Goal: Transaction & Acquisition: Purchase product/service

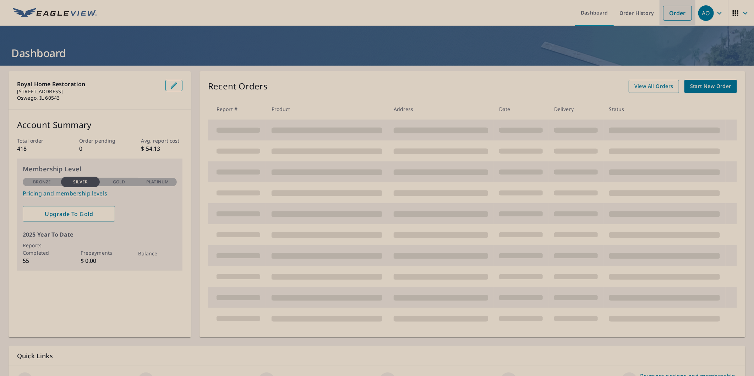
click at [672, 17] on link "Order" at bounding box center [677, 13] width 29 height 15
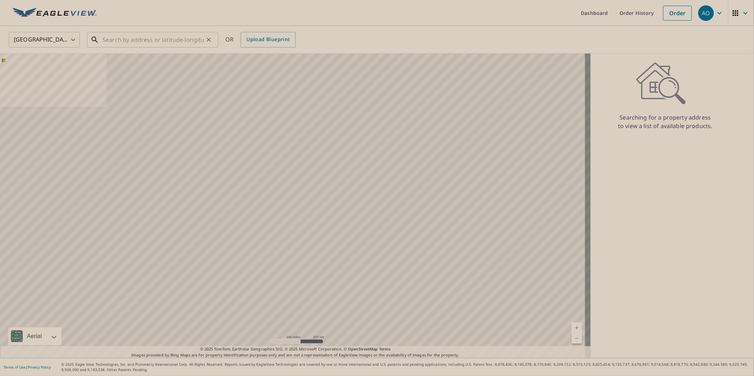
click at [148, 43] on input "text" at bounding box center [153, 40] width 101 height 20
paste input "[STREET_ADDRESS][PERSON_NAME][PERSON_NAME]"
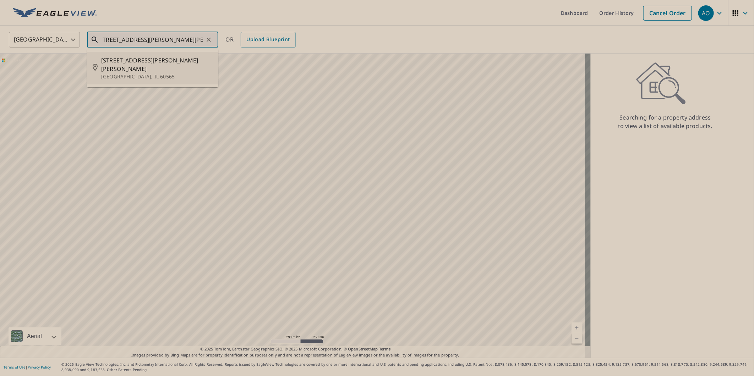
click at [147, 73] on p "[GEOGRAPHIC_DATA], IL 60565" at bounding box center [156, 76] width 111 height 7
type input "[STREET_ADDRESS][PERSON_NAME][PERSON_NAME]"
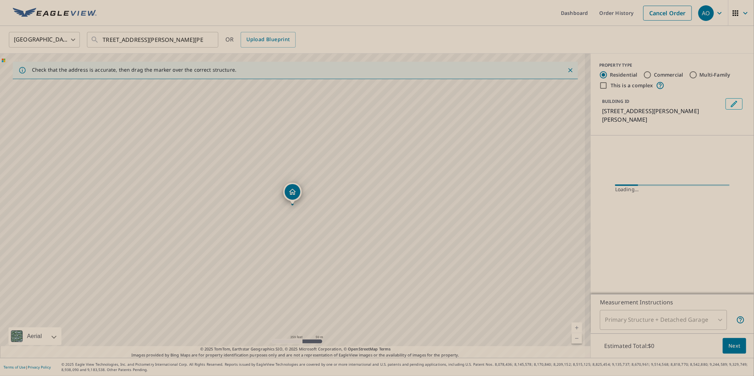
scroll to position [0, 0]
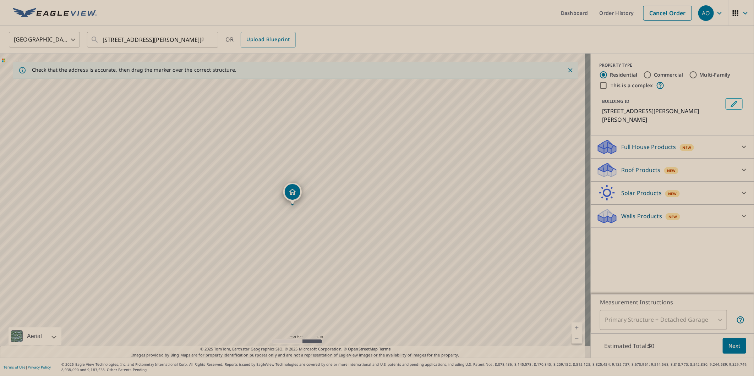
click at [611, 162] on icon at bounding box center [606, 170] width 21 height 17
click at [626, 167] on div "Roof Products New" at bounding box center [665, 170] width 139 height 17
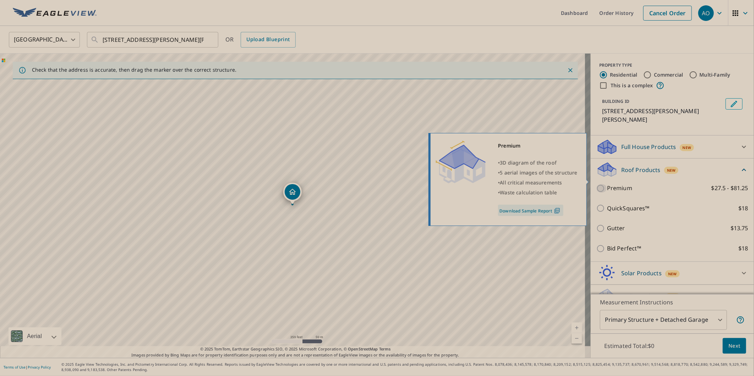
click at [600, 184] on input "Premium $27.5 - $81.25" at bounding box center [601, 188] width 11 height 9
checkbox input "true"
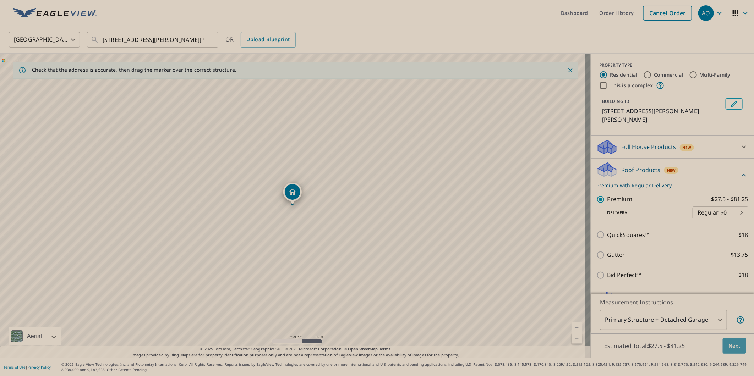
click at [728, 348] on span "Next" at bounding box center [734, 346] width 12 height 9
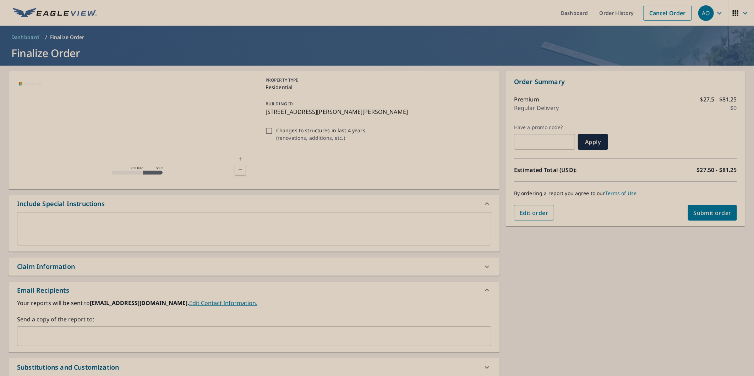
scroll to position [70, 0]
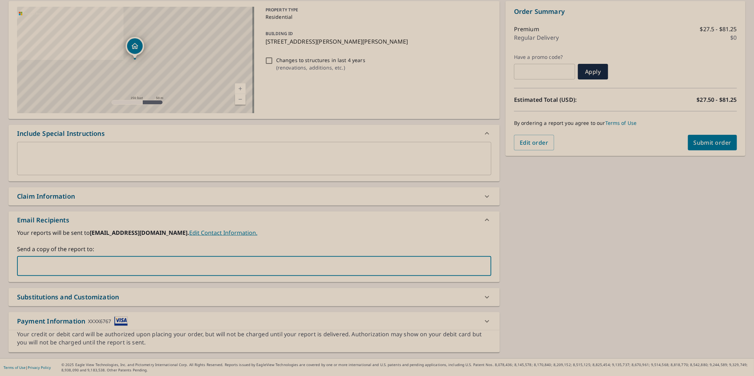
click at [147, 271] on input "text" at bounding box center [248, 265] width 457 height 13
paste input "[PERSON_NAME][EMAIL_ADDRESS][DOMAIN_NAME]"
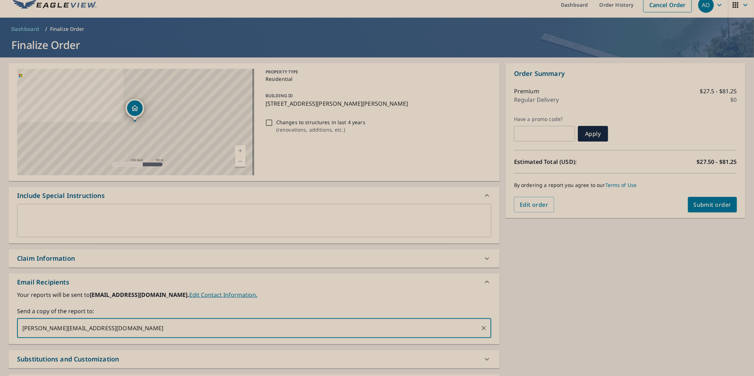
scroll to position [0, 0]
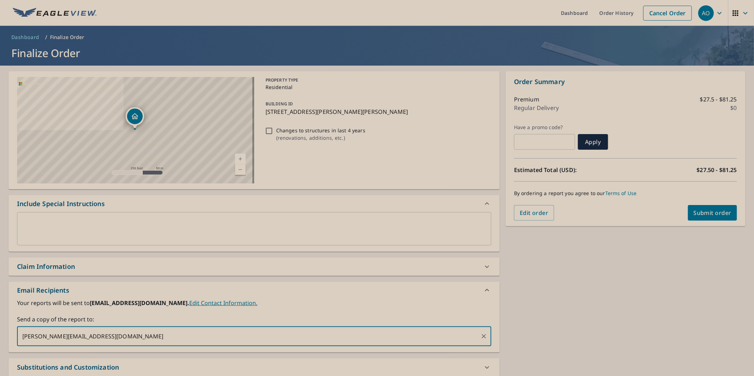
type input "[PERSON_NAME][EMAIL_ADDRESS][DOMAIN_NAME]"
click at [699, 209] on span "Submit order" at bounding box center [712, 213] width 38 height 8
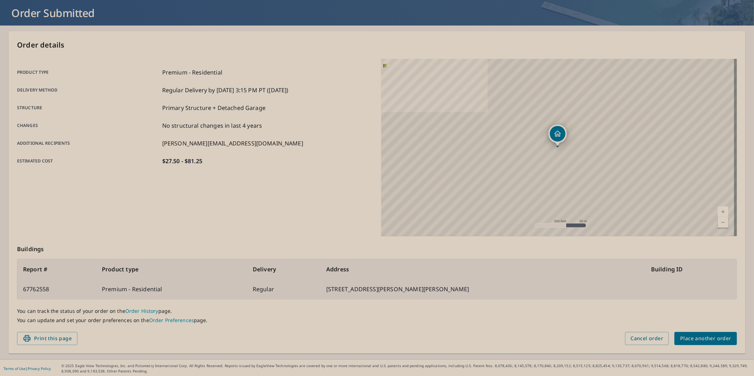
scroll to position [41, 0]
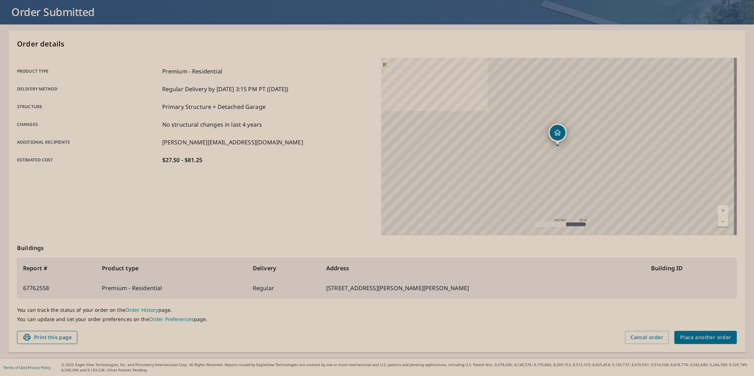
click at [61, 335] on span "Print this page" at bounding box center [47, 337] width 49 height 9
